Goal: Information Seeking & Learning: Learn about a topic

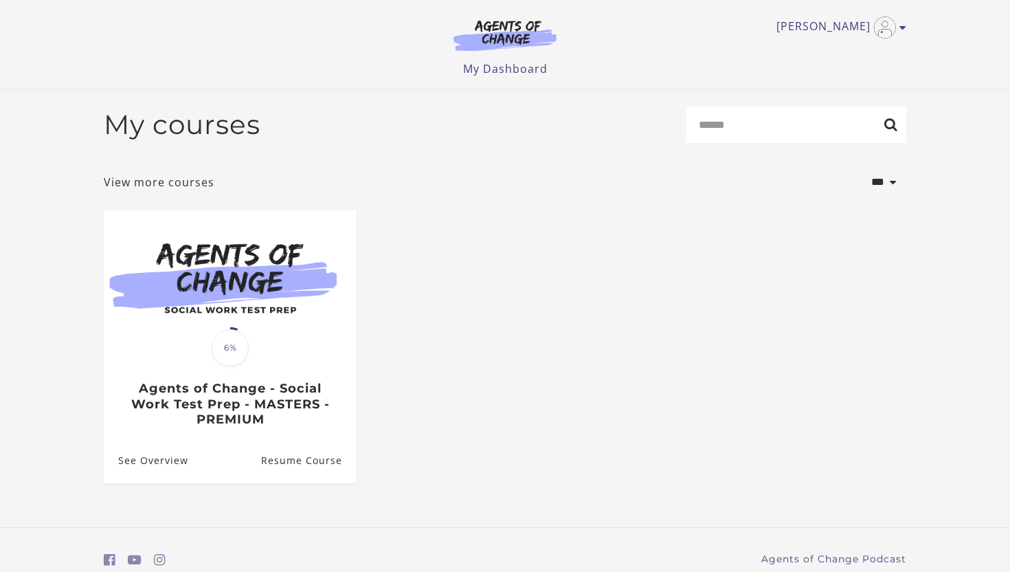
scroll to position [58, 0]
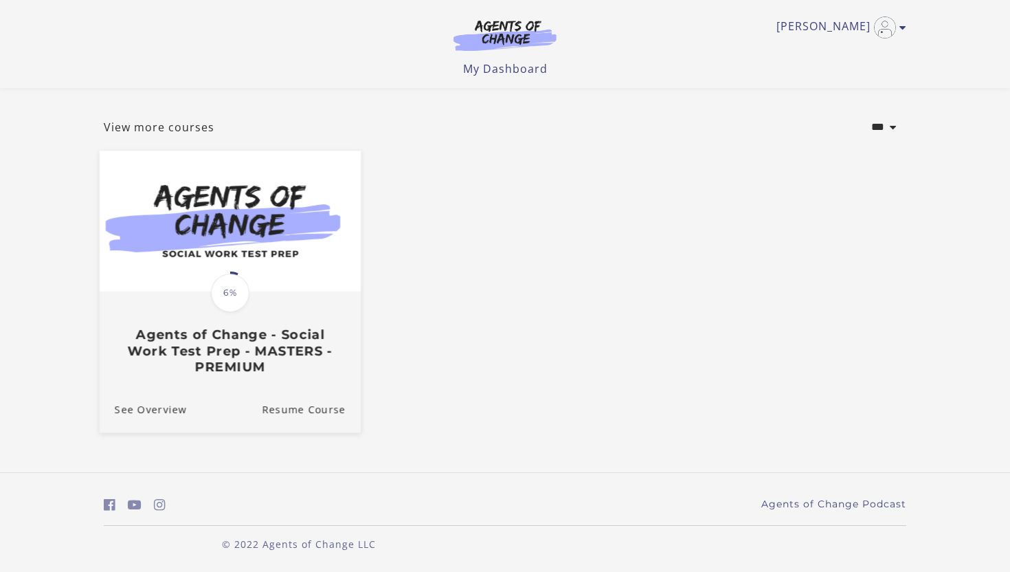
click at [223, 285] on span "6%" at bounding box center [230, 293] width 38 height 38
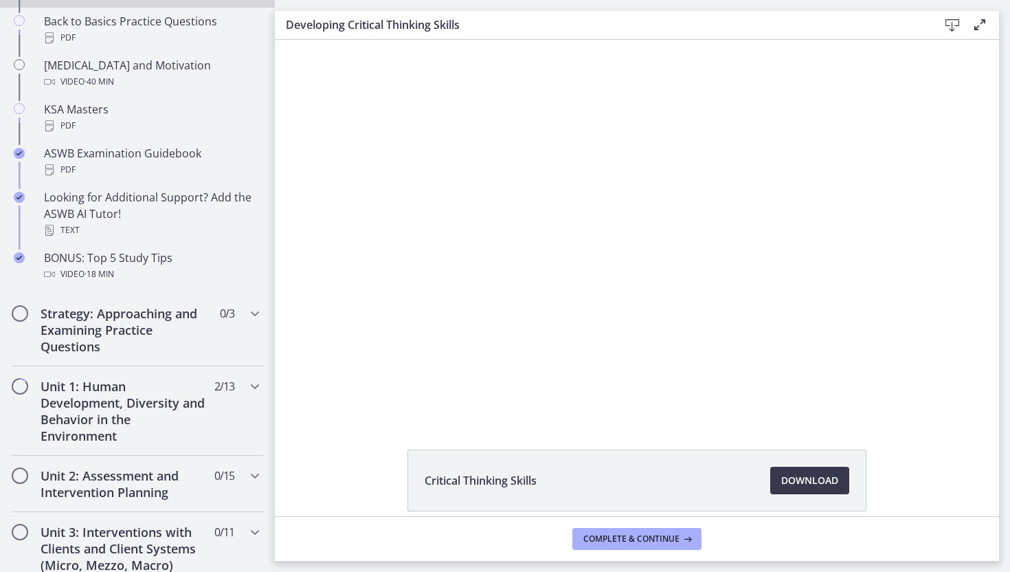
scroll to position [570, 0]
click at [252, 313] on icon "Chapters" at bounding box center [255, 312] width 16 height 16
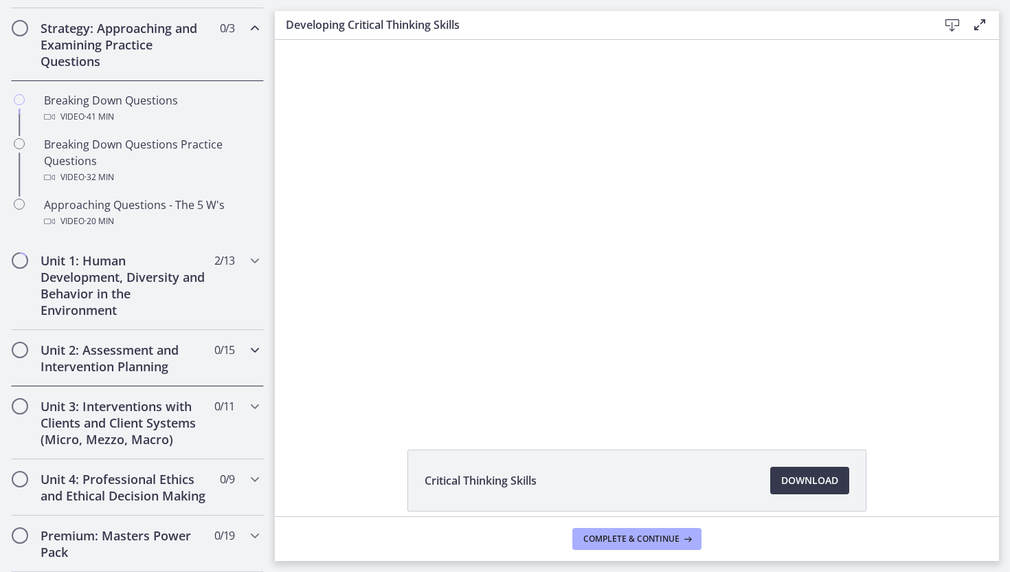
scroll to position [309, 0]
click at [256, 261] on icon "Chapters" at bounding box center [255, 261] width 16 height 16
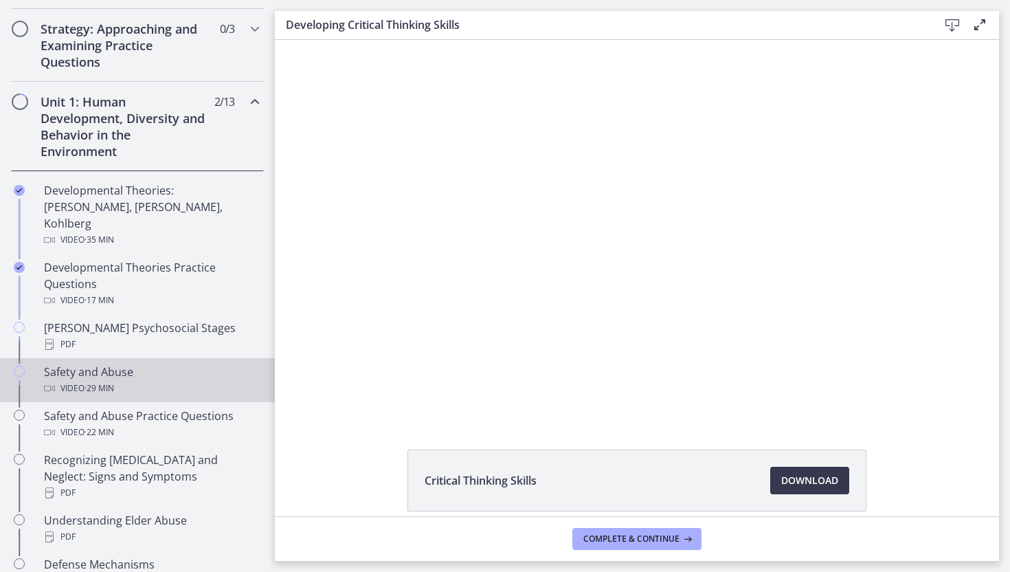
click at [121, 380] on div "Video · 29 min" at bounding box center [151, 388] width 214 height 16
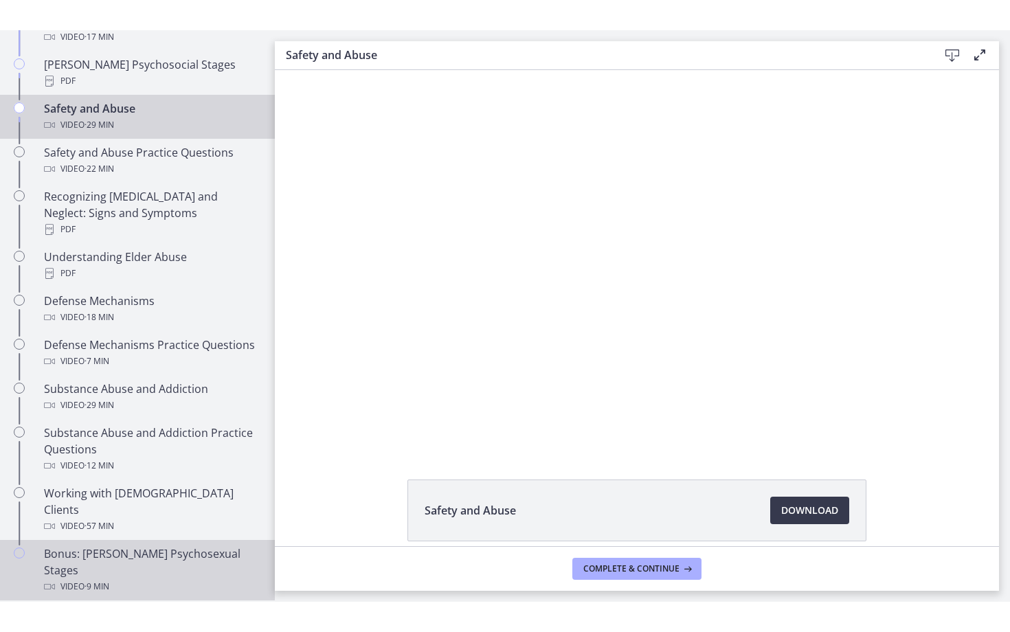
scroll to position [595, 0]
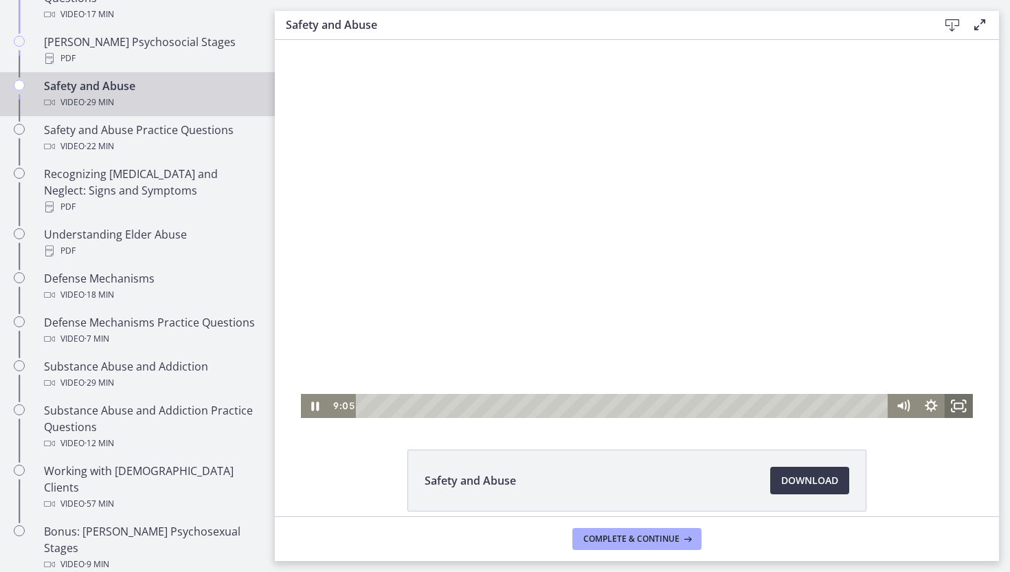
click at [967, 405] on icon "Fullscreen" at bounding box center [959, 406] width 28 height 24
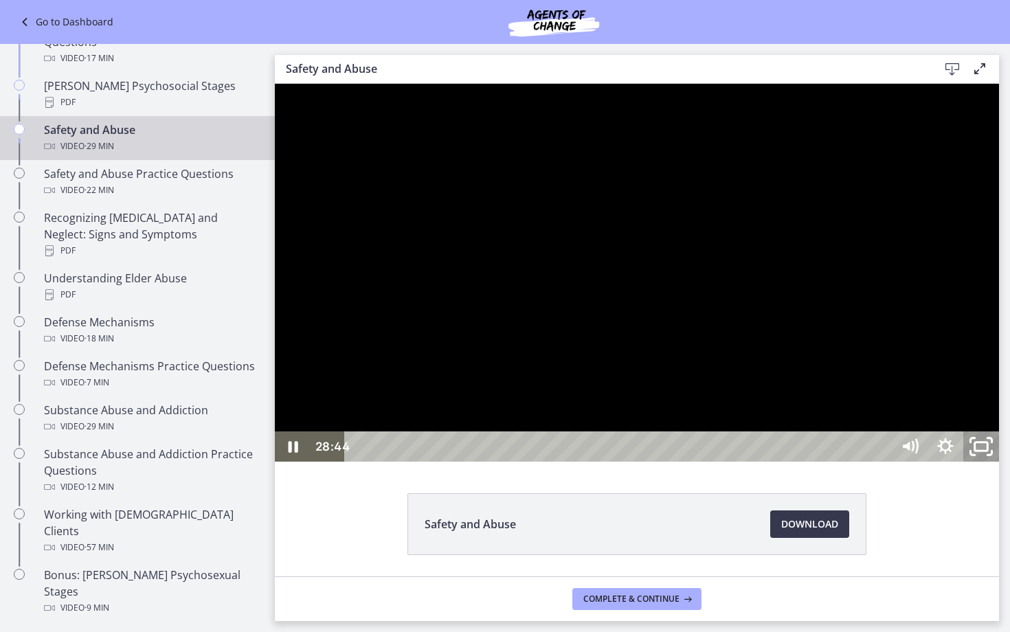
drag, startPoint x: 1271, startPoint y: 698, endPoint x: 1271, endPoint y: 638, distance: 60.5
click at [1003, 465] on icon "Unfullscreen" at bounding box center [981, 447] width 43 height 36
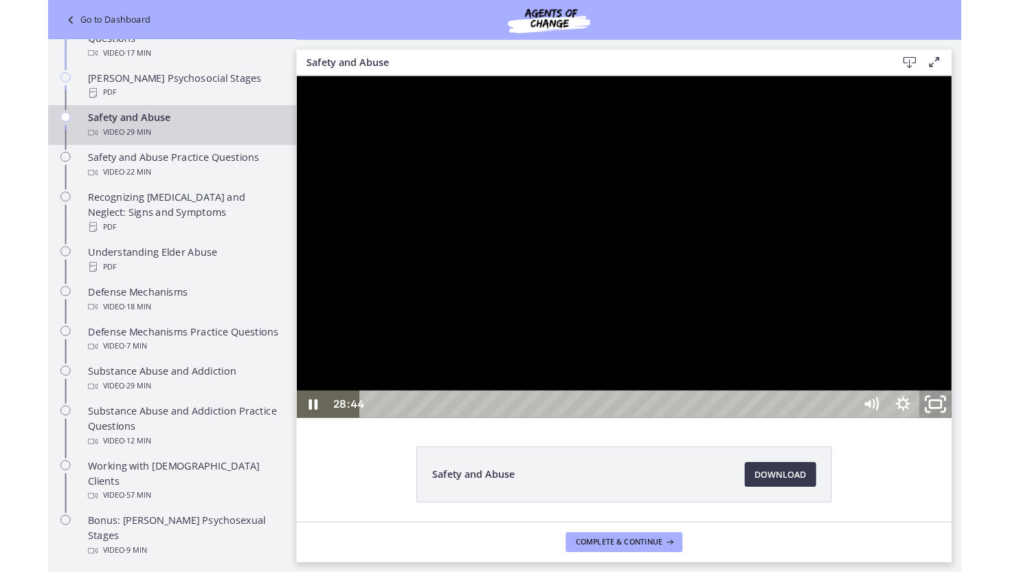
scroll to position [595, 0]
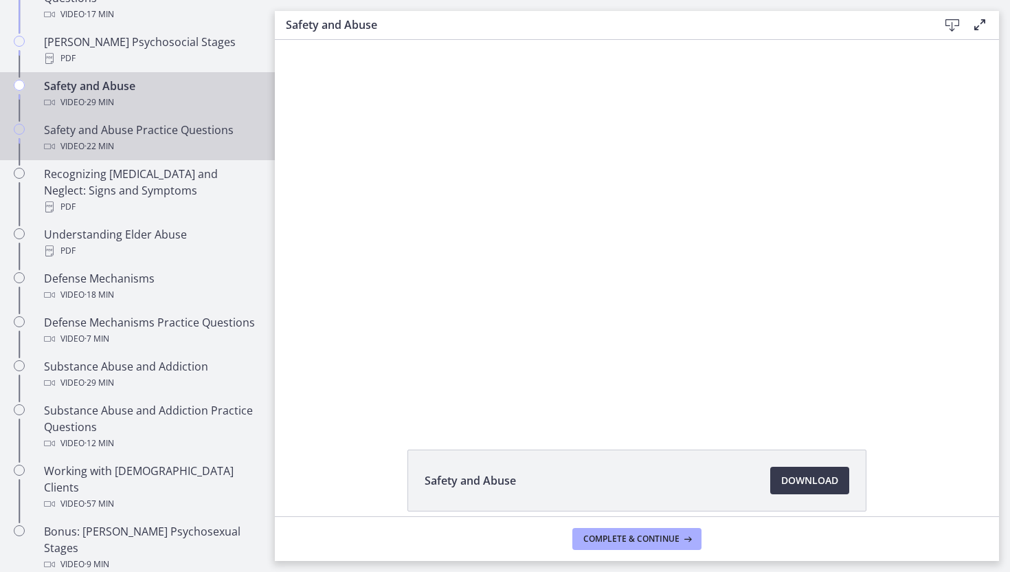
click at [175, 122] on div "Safety and Abuse Practice Questions Video · 22 min" at bounding box center [151, 138] width 214 height 33
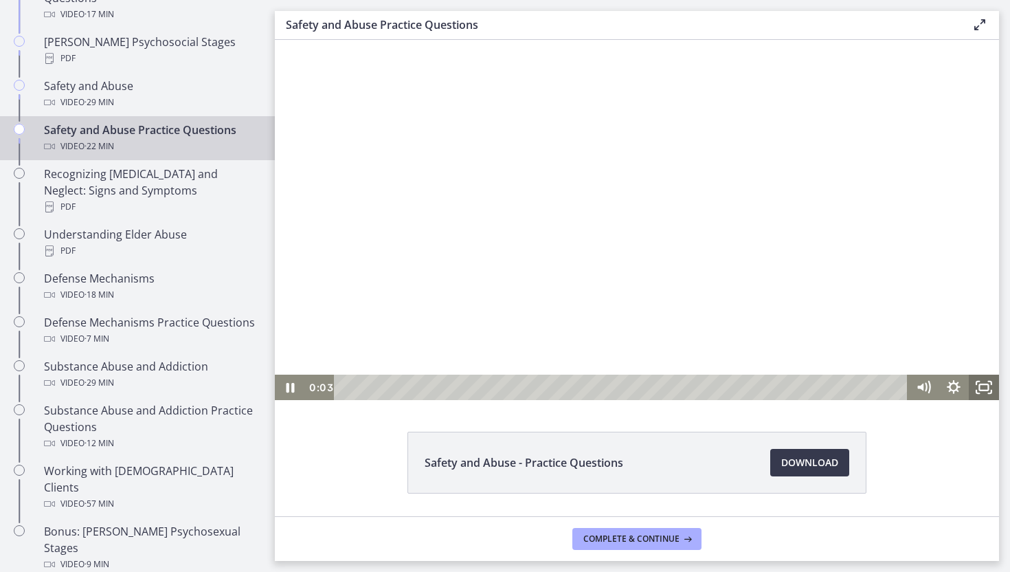
click at [984, 381] on icon "Fullscreen" at bounding box center [984, 387] width 30 height 25
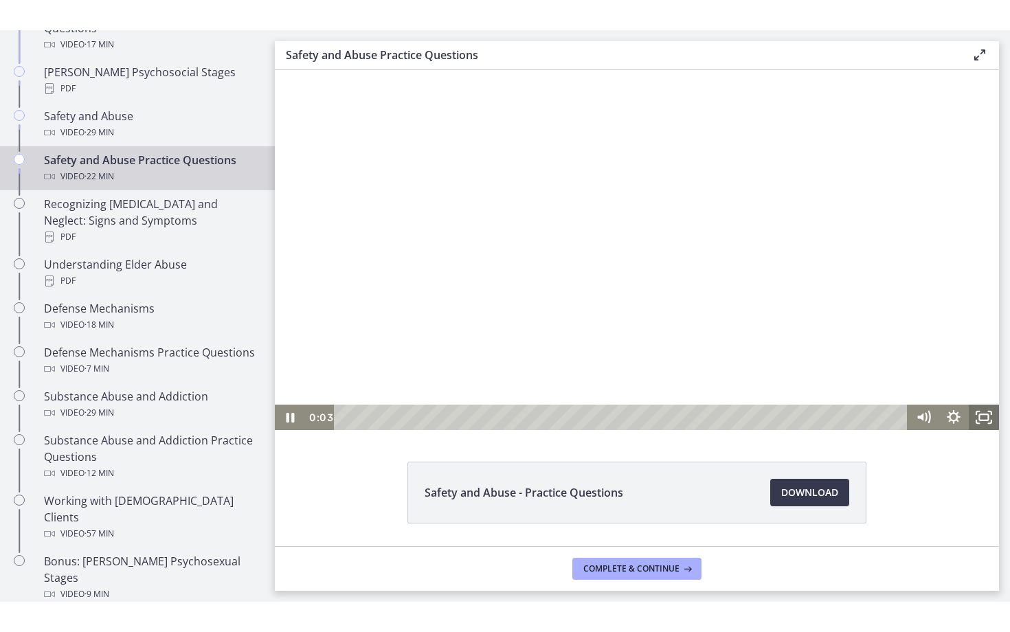
scroll to position [532, 0]
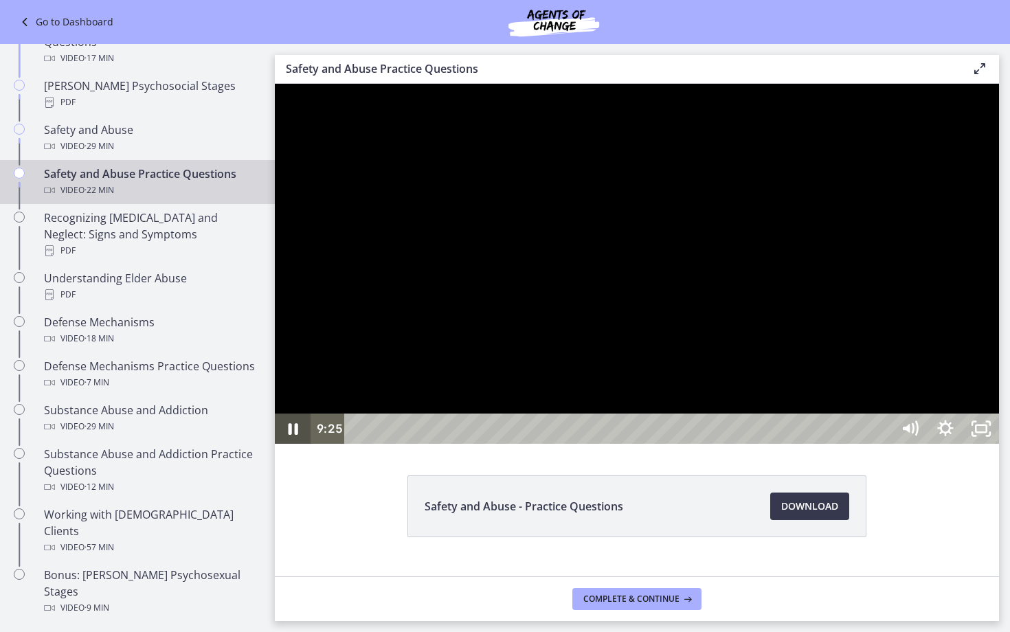
click at [298, 444] on icon "Pause" at bounding box center [293, 429] width 36 height 30
click at [275, 414] on button "Play Video" at bounding box center [293, 429] width 36 height 30
click at [275, 414] on button "Pause" at bounding box center [293, 429] width 36 height 30
click at [275, 414] on button "Play Video" at bounding box center [293, 429] width 36 height 30
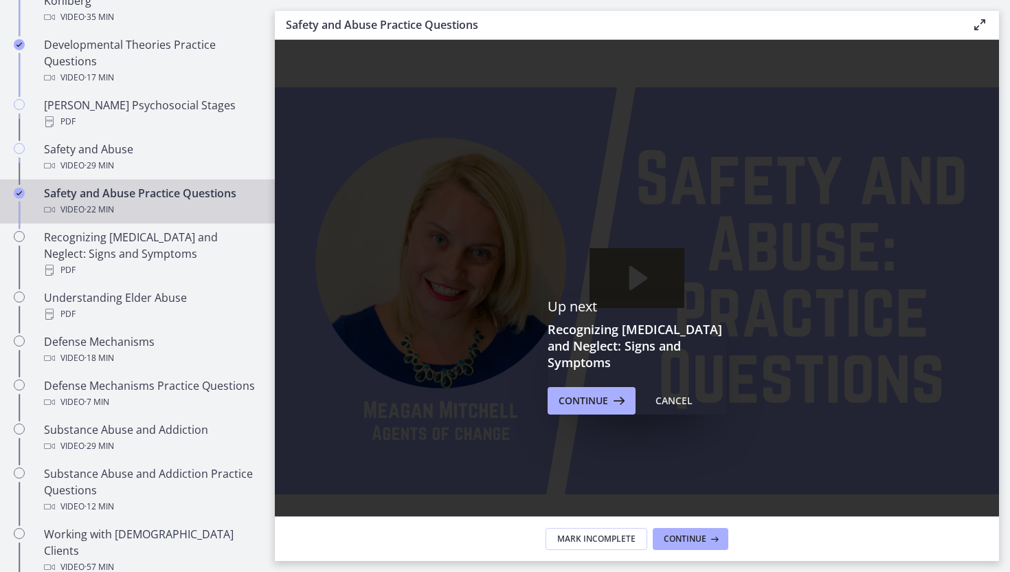
scroll to position [595, 0]
